Goal: Complete application form: Complete application form

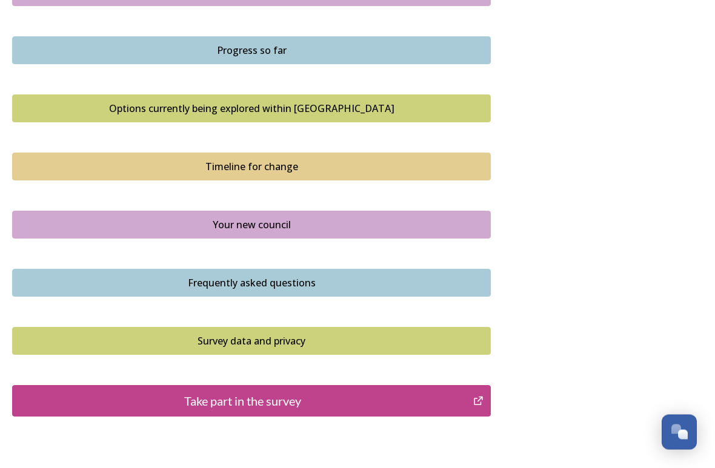
scroll to position [837, 0]
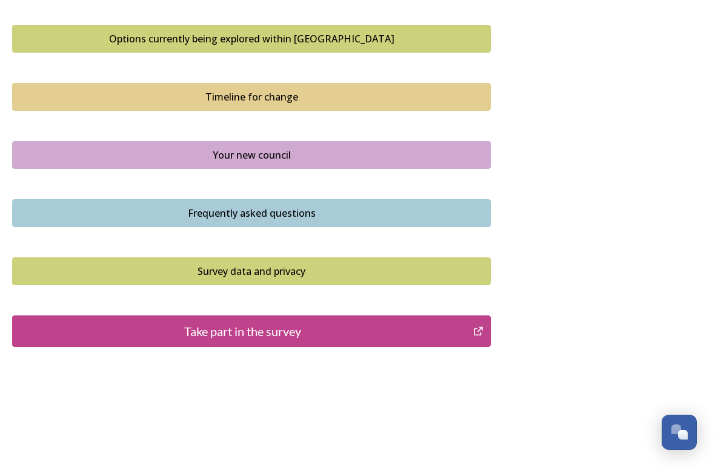
click at [309, 199] on button "Frequently asked questions" at bounding box center [251, 213] width 479 height 28
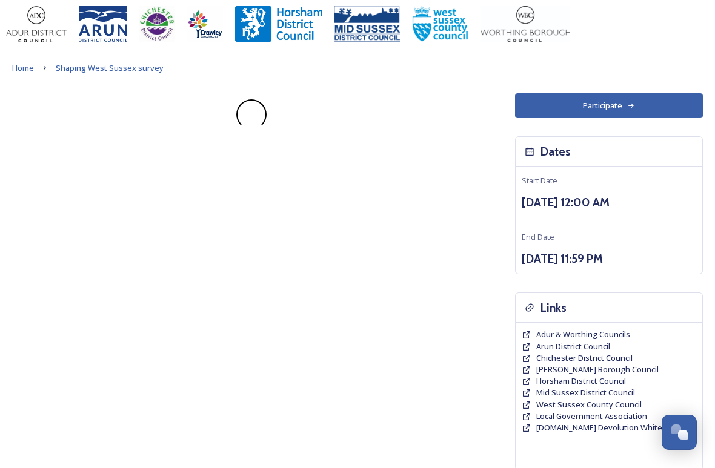
click at [309, 191] on div "Participate Dates Start Date [DATE] 12:00 AM End Date [DATE] 11:59 PM Links Adu…" at bounding box center [357, 352] width 691 height 519
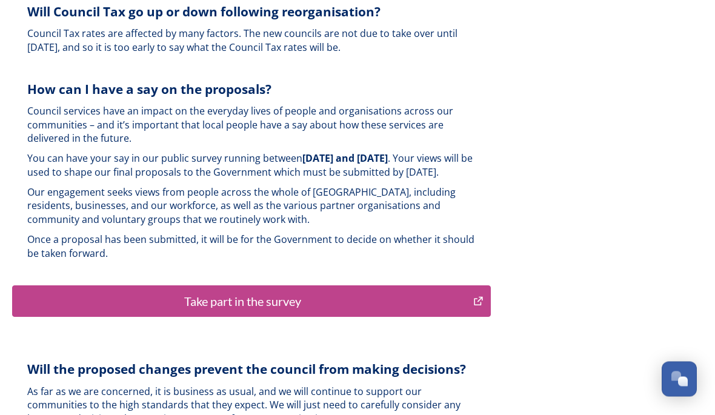
scroll to position [2922, 0]
click at [320, 292] on div "Take part in the survey" at bounding box center [243, 301] width 448 height 18
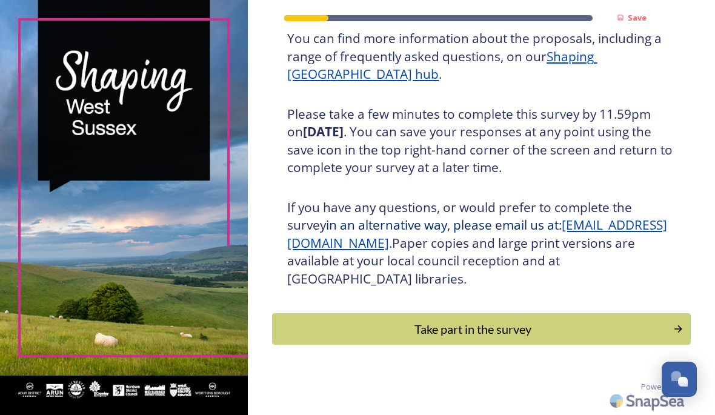
scroll to position [195, 0]
click at [459, 321] on div "Take part in the survey" at bounding box center [472, 329] width 391 height 18
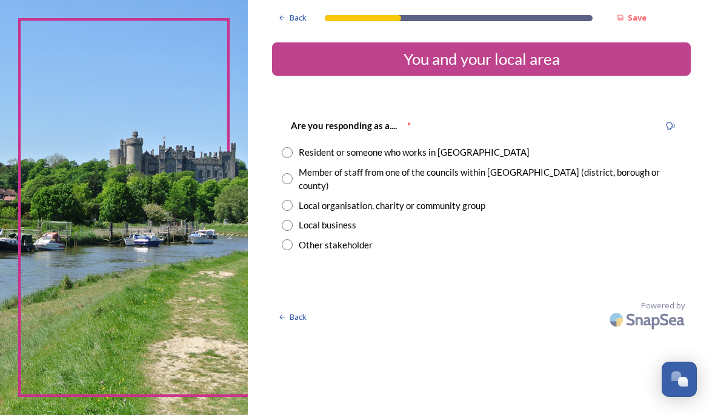
click at [513, 153] on div "Resident or someone who works in West Sussex" at bounding box center [414, 152] width 231 height 14
radio input "true"
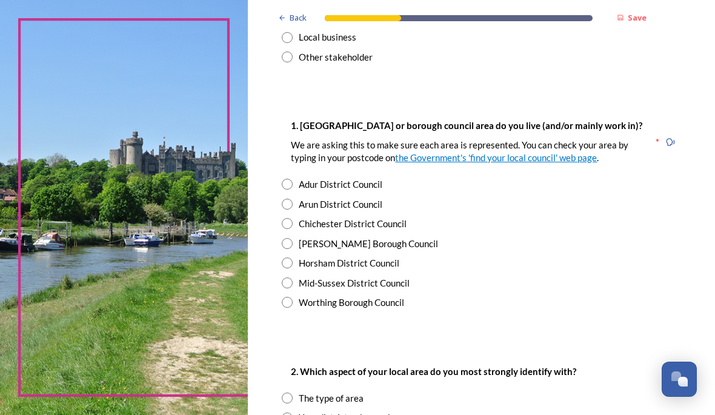
scroll to position [188, 0]
click at [407, 231] on div "Chichester District Council" at bounding box center [353, 224] width 108 height 14
radio input "true"
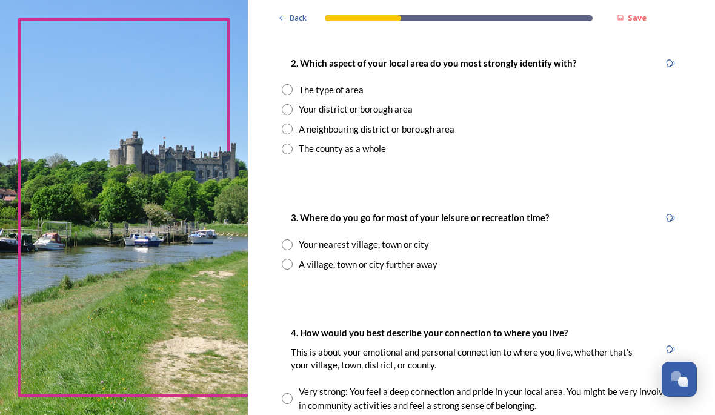
scroll to position [477, 0]
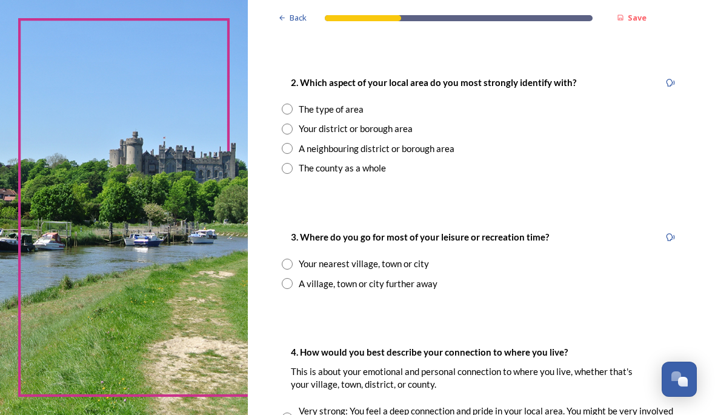
click at [386, 175] on div "The county as a whole" at bounding box center [342, 168] width 87 height 14
radio input "true"
click at [429, 264] on div "Your nearest village, town or city" at bounding box center [364, 264] width 130 height 14
radio input "true"
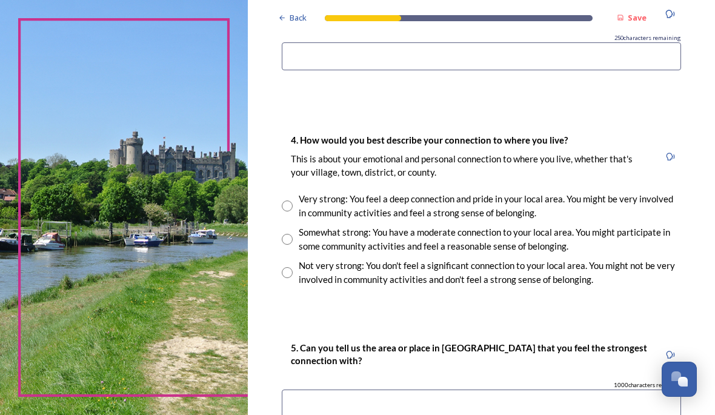
scroll to position [816, 0]
click at [477, 206] on div "Very strong: You feel a deep connection and pride in your local area. You might…" at bounding box center [490, 205] width 382 height 27
radio input "true"
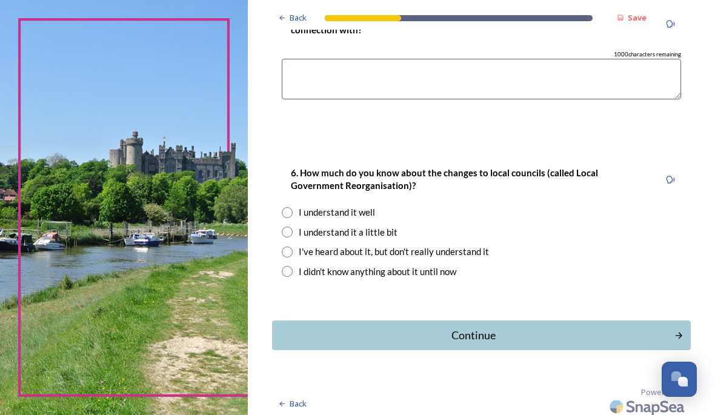
scroll to position [1147, 0]
click at [375, 213] on div "I understand it well" at bounding box center [337, 212] width 76 height 14
radio input "true"
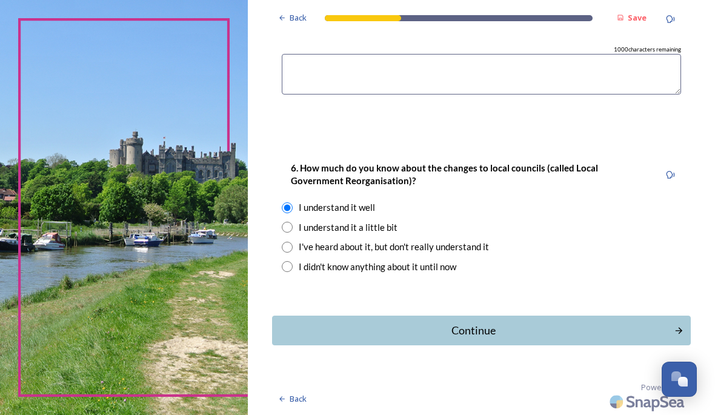
scroll to position [1151, 0]
click at [486, 323] on div "Continue" at bounding box center [473, 330] width 388 height 16
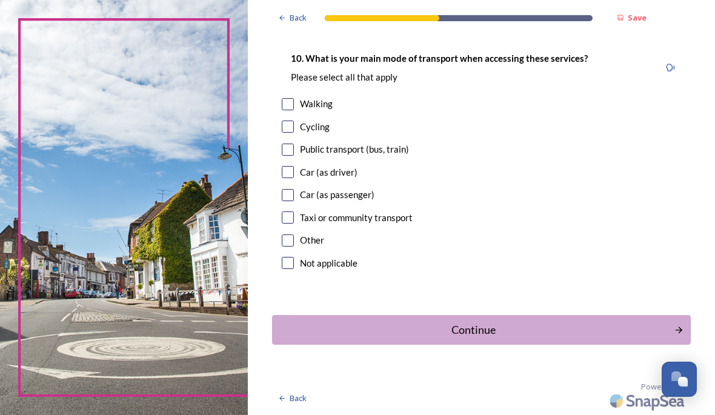
scroll to position [1207, 0]
click at [508, 328] on div "Continue" at bounding box center [473, 330] width 388 height 16
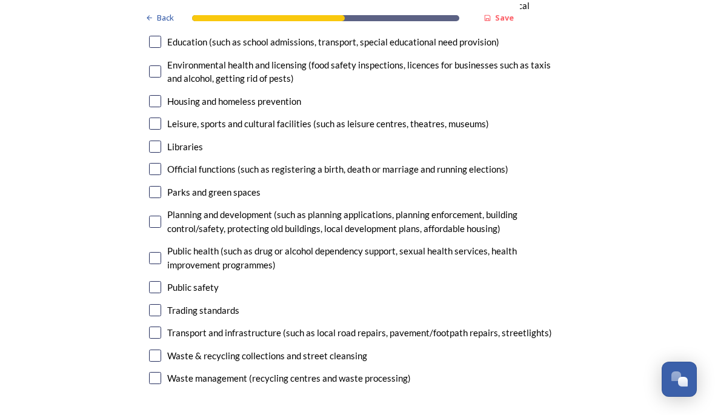
scroll to position [2686, 0]
